Goal: Information Seeking & Learning: Learn about a topic

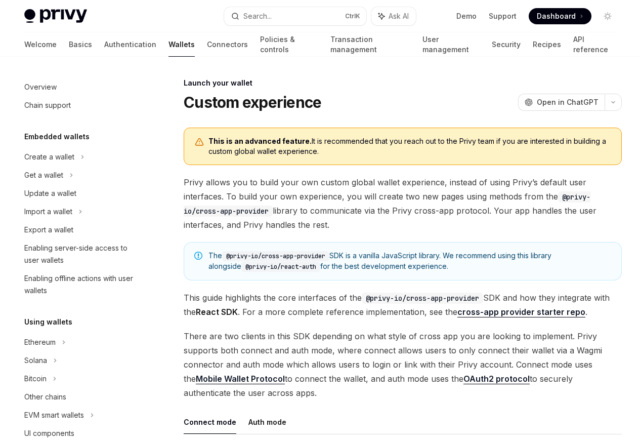
scroll to position [463, 0]
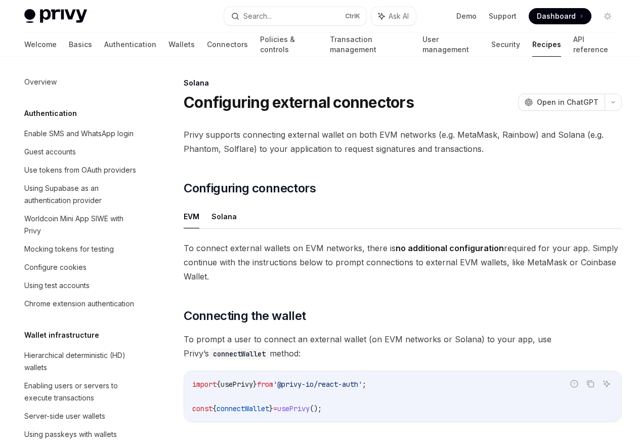
scroll to position [1620, 0]
